Goal: Navigation & Orientation: Find specific page/section

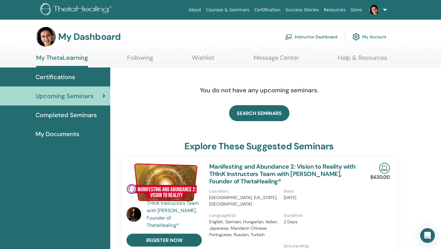
click at [62, 56] on link "My ThetaLearning" at bounding box center [62, 60] width 52 height 13
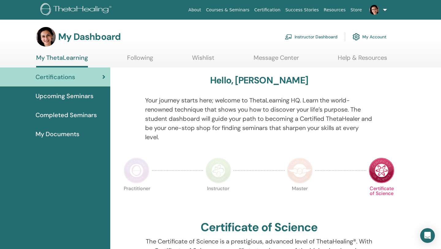
click at [379, 209] on p "Certificate of Science" at bounding box center [382, 199] width 26 height 26
click at [371, 36] on link "My Account" at bounding box center [369, 36] width 34 height 13
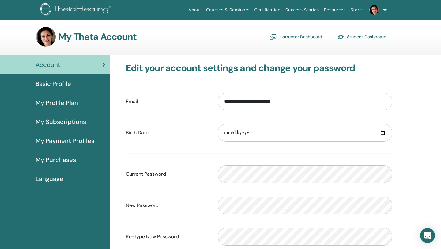
click at [239, 8] on link "Courses & Seminars" at bounding box center [228, 9] width 48 height 11
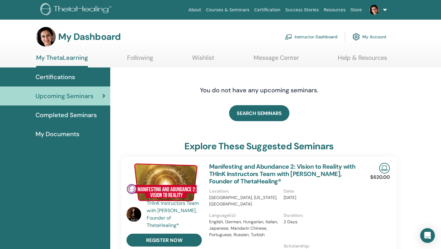
click at [307, 36] on link "Instructor Dashboard" at bounding box center [311, 36] width 53 height 13
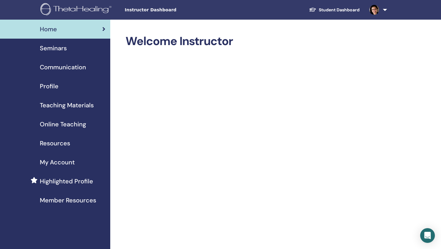
click at [70, 124] on span "Online Teaching" at bounding box center [63, 123] width 46 height 9
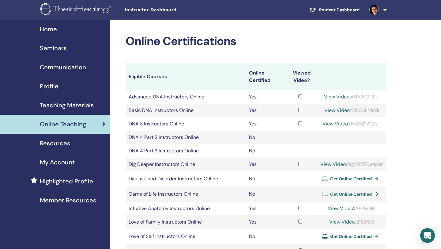
click at [412, 204] on div "Online Certifications Eligible Courses Online Certified Viewed Video? Advanced …" at bounding box center [275, 239] width 331 height 439
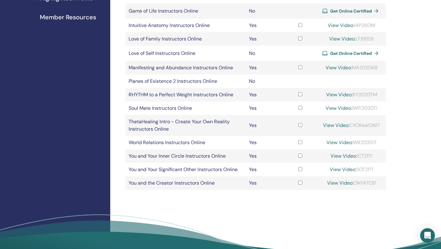
scroll to position [184, 0]
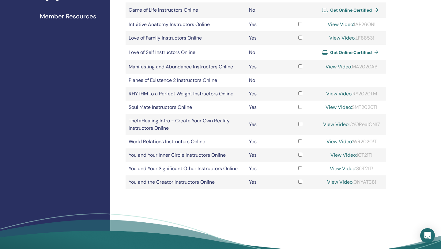
click at [330, 65] on link "View Video:" at bounding box center [339, 66] width 26 height 6
